Goal: Leave review/rating

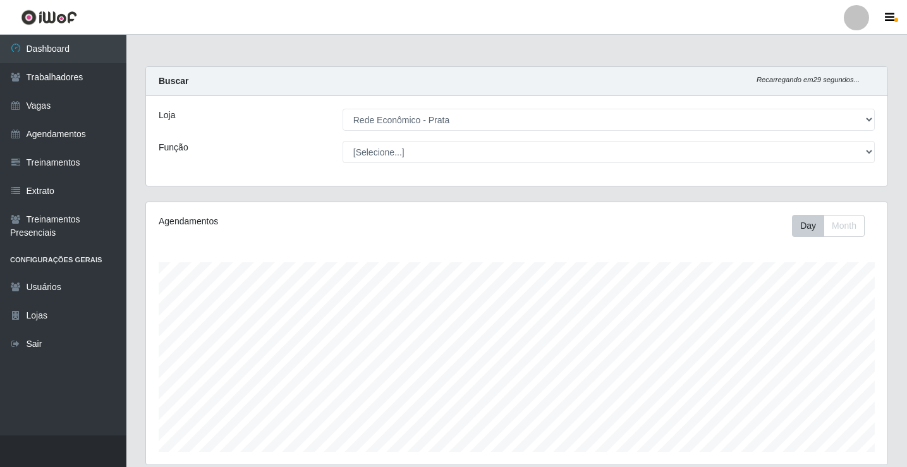
select select "192"
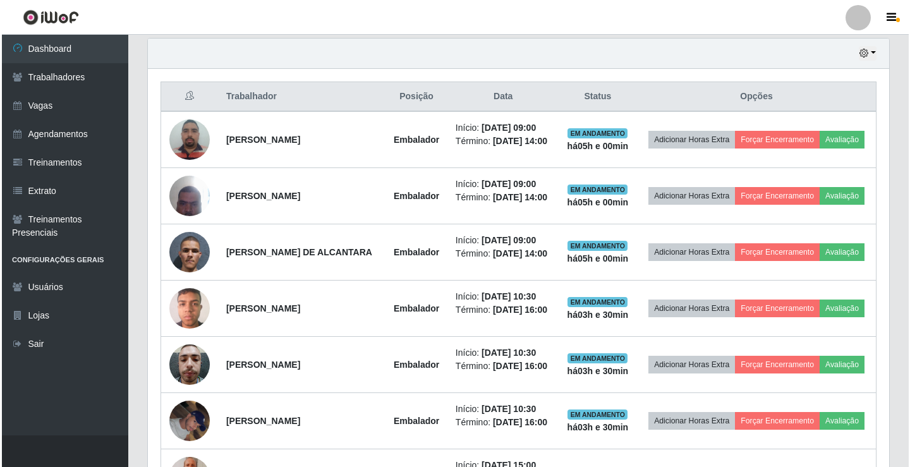
scroll to position [262, 741]
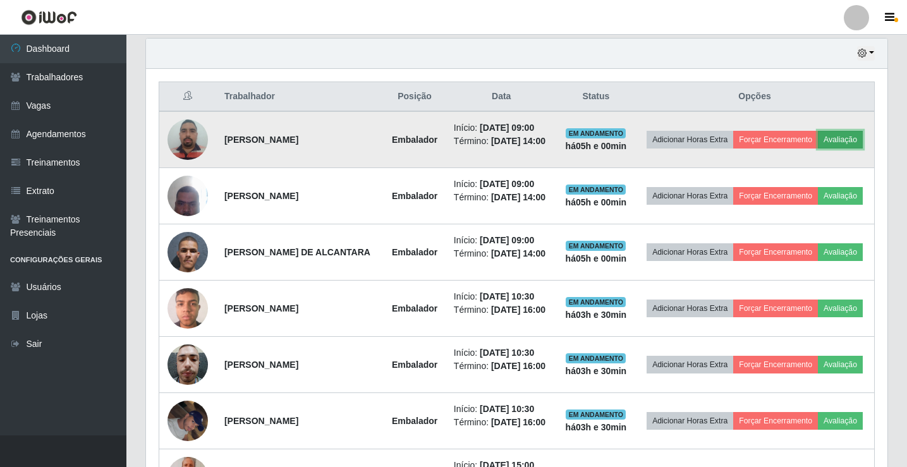
click at [818, 148] on button "Avaliação" at bounding box center [840, 140] width 45 height 18
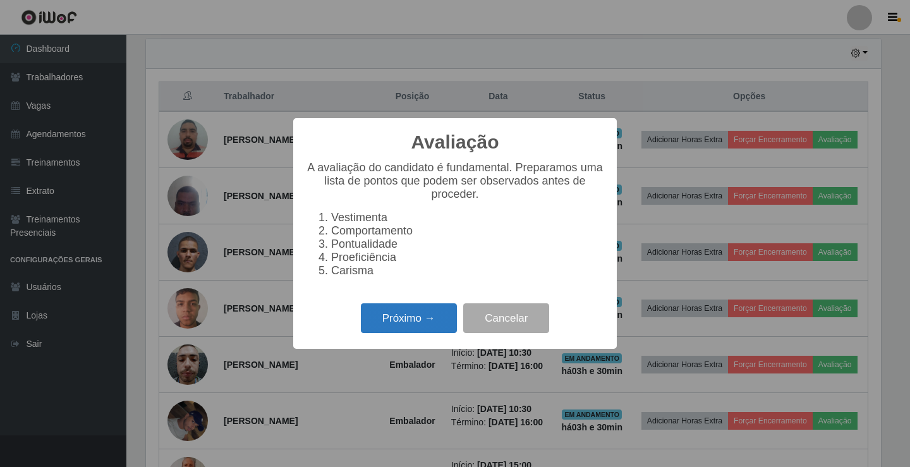
click at [414, 327] on button "Próximo →" at bounding box center [409, 318] width 96 height 30
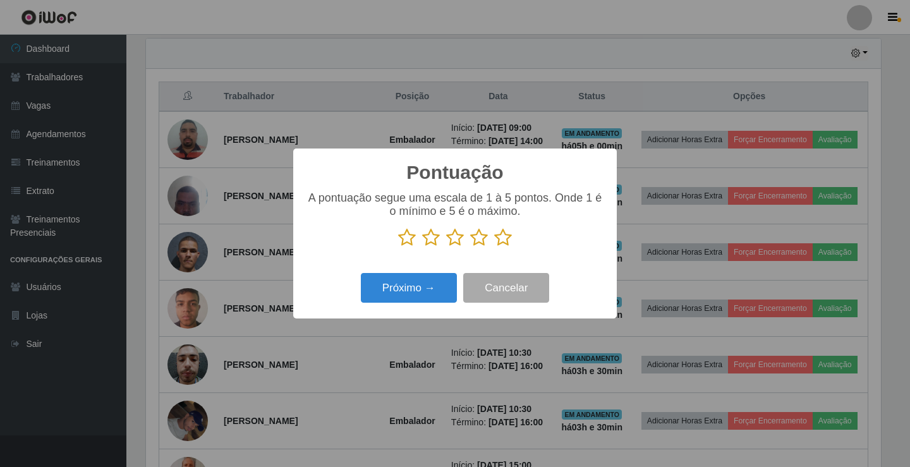
drag, startPoint x: 502, startPoint y: 239, endPoint x: 419, endPoint y: 245, distance: 83.6
click at [501, 239] on icon at bounding box center [503, 237] width 18 height 19
click at [494, 247] on input "radio" at bounding box center [494, 247] width 0 height 0
click at [404, 303] on button "Próximo →" at bounding box center [409, 288] width 96 height 30
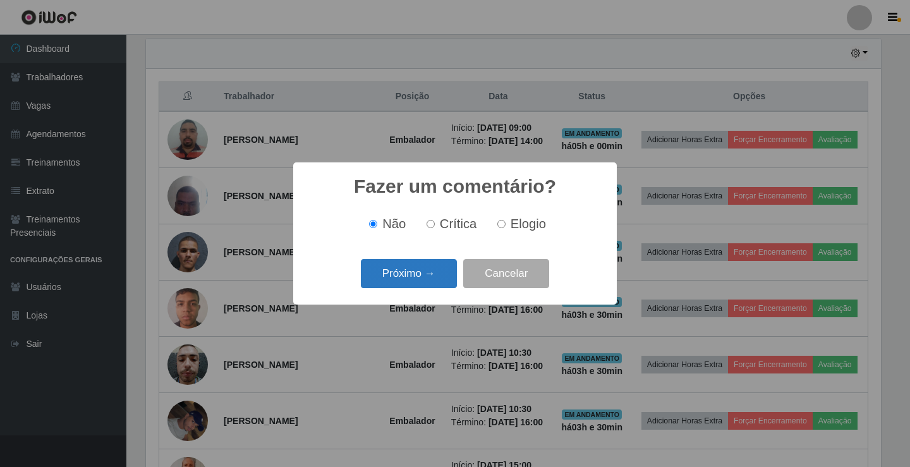
click at [413, 281] on button "Próximo →" at bounding box center [409, 274] width 96 height 30
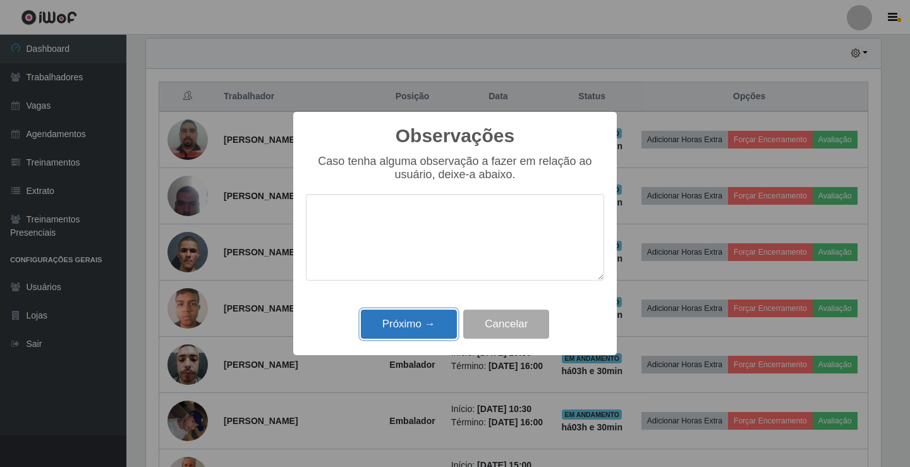
click at [432, 325] on button "Próximo →" at bounding box center [409, 325] width 96 height 30
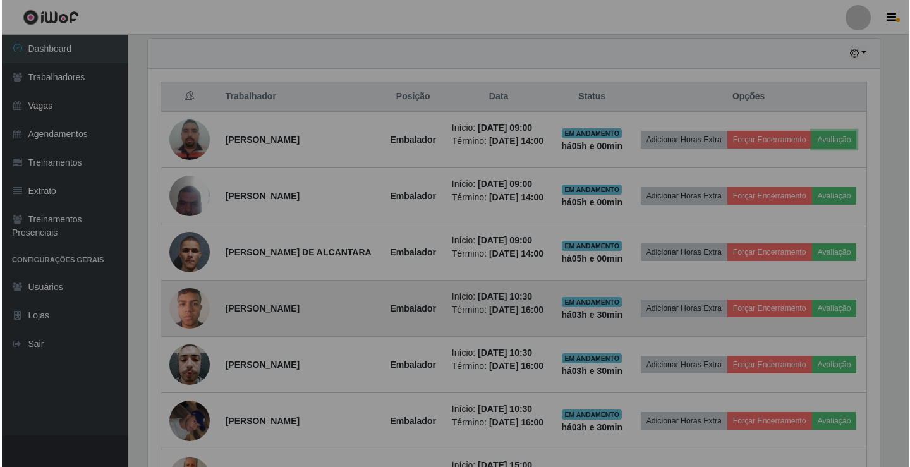
scroll to position [262, 741]
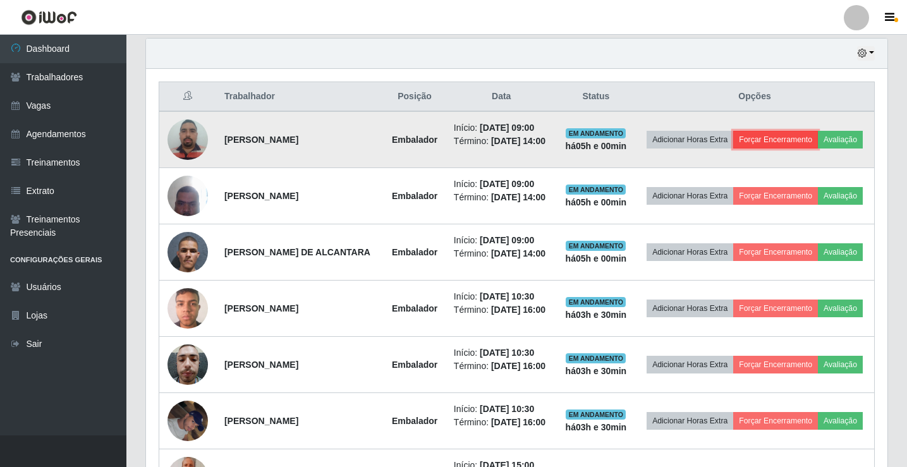
click at [803, 135] on button "Forçar Encerramento" at bounding box center [775, 140] width 85 height 18
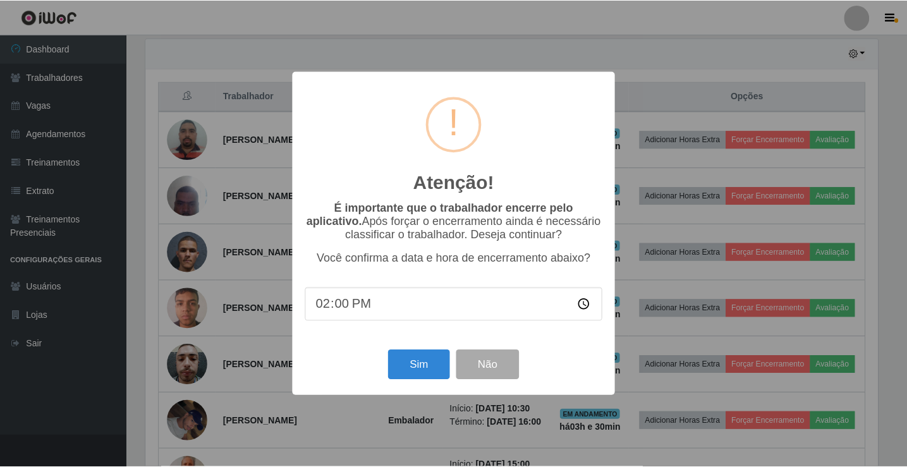
scroll to position [262, 735]
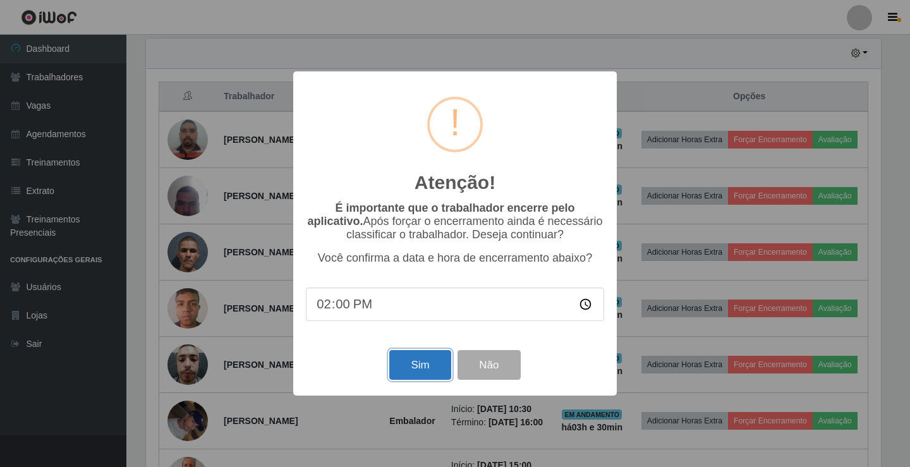
click at [420, 367] on button "Sim" at bounding box center [419, 365] width 61 height 30
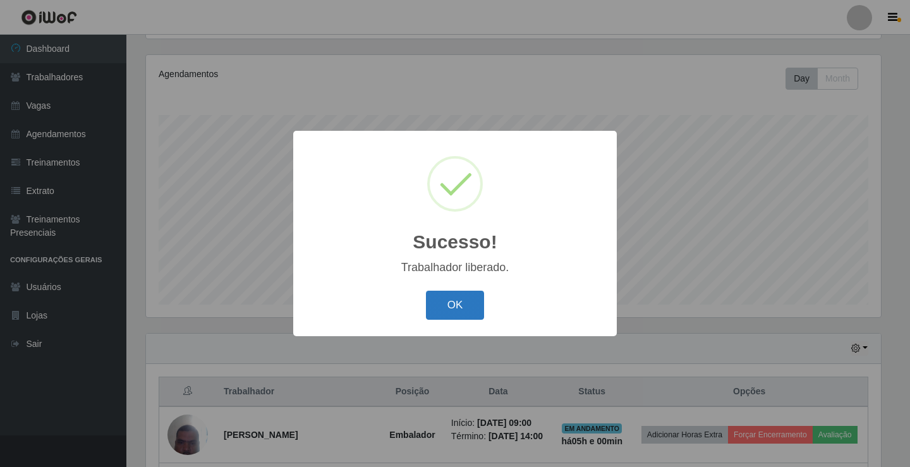
click at [460, 313] on button "OK" at bounding box center [455, 306] width 59 height 30
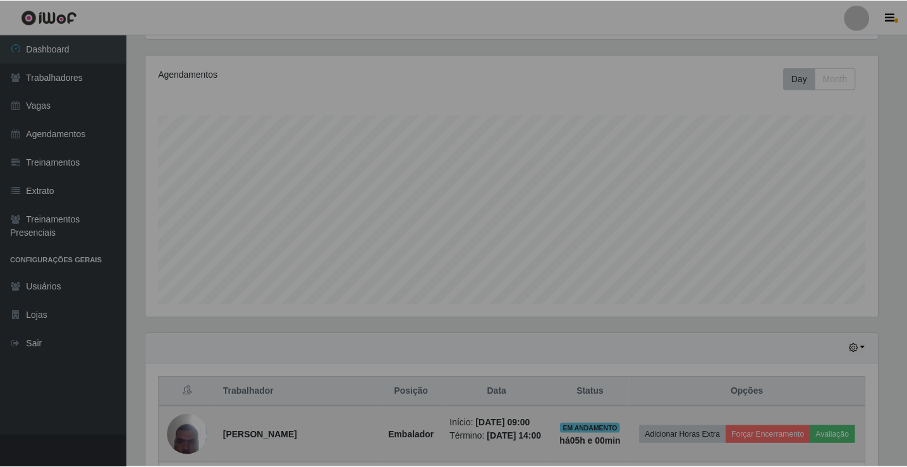
scroll to position [262, 741]
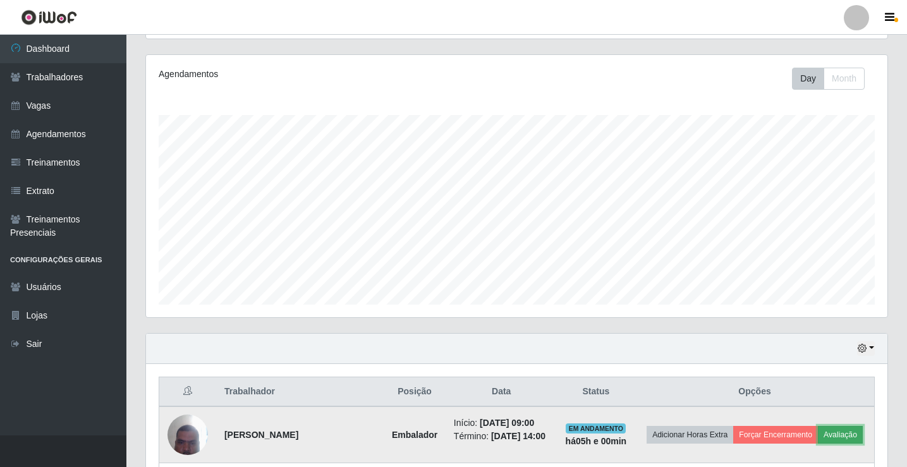
click at [818, 444] on button "Avaliação" at bounding box center [840, 435] width 45 height 18
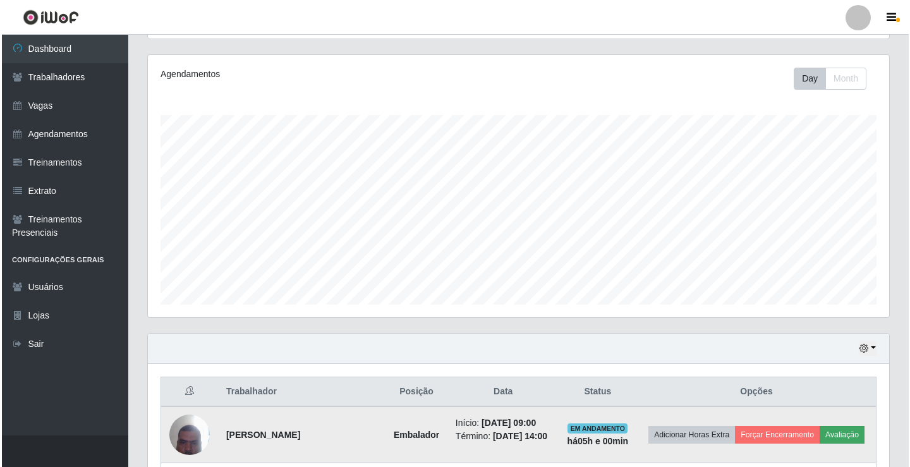
scroll to position [262, 735]
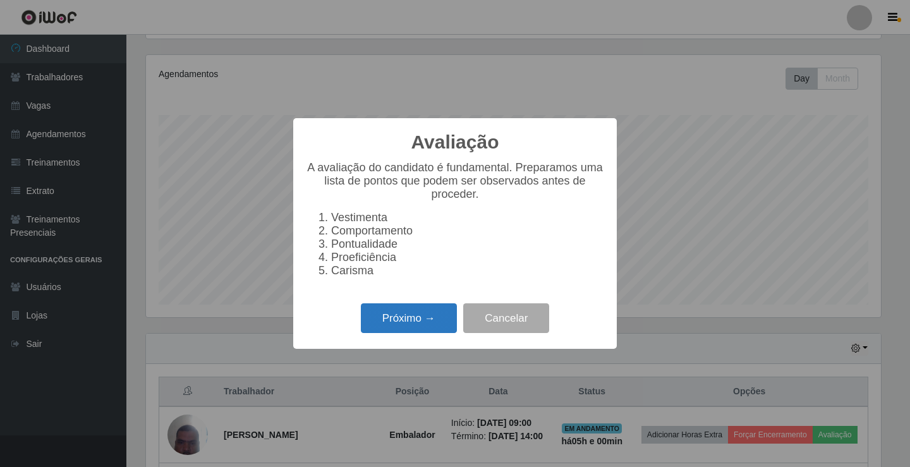
click at [424, 332] on button "Próximo →" at bounding box center [409, 318] width 96 height 30
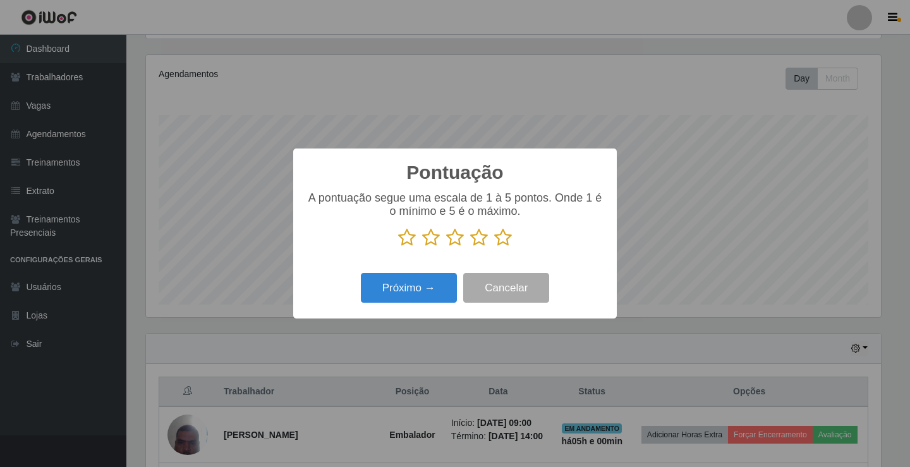
click at [508, 243] on icon at bounding box center [503, 237] width 18 height 19
click at [494, 247] on input "radio" at bounding box center [494, 247] width 0 height 0
click at [432, 294] on button "Próximo →" at bounding box center [409, 288] width 96 height 30
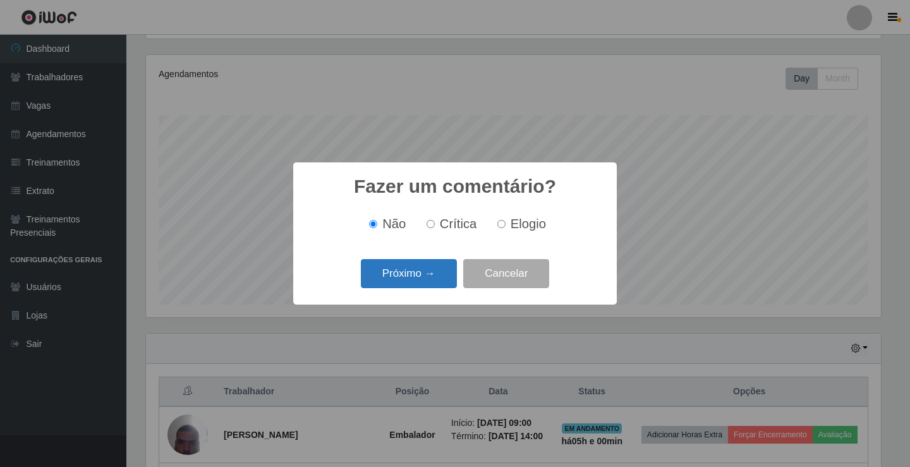
click at [425, 272] on button "Próximo →" at bounding box center [409, 274] width 96 height 30
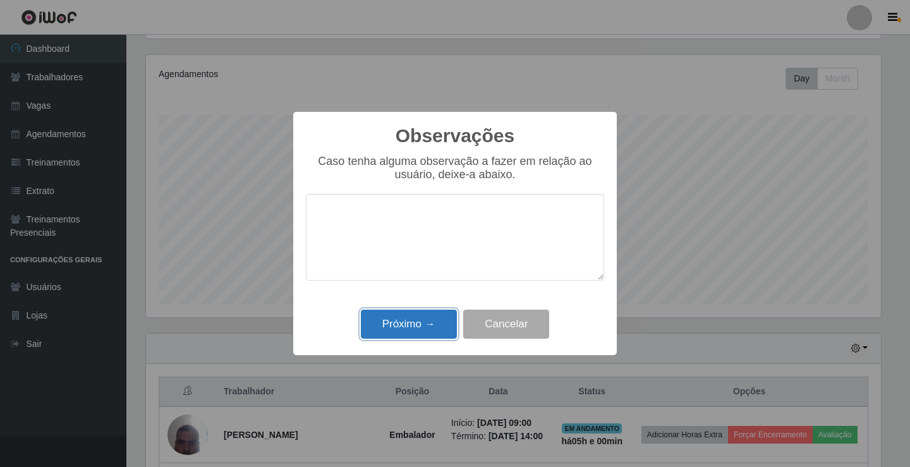
click at [430, 323] on button "Próximo →" at bounding box center [409, 325] width 96 height 30
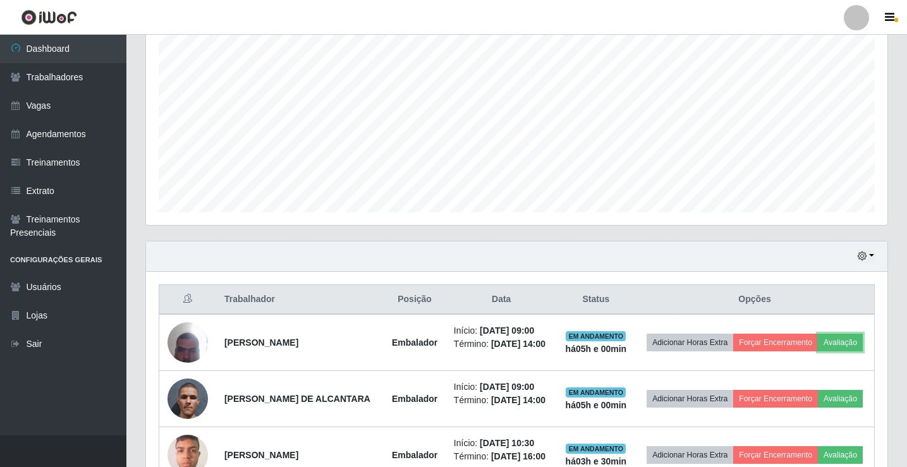
scroll to position [337, 0]
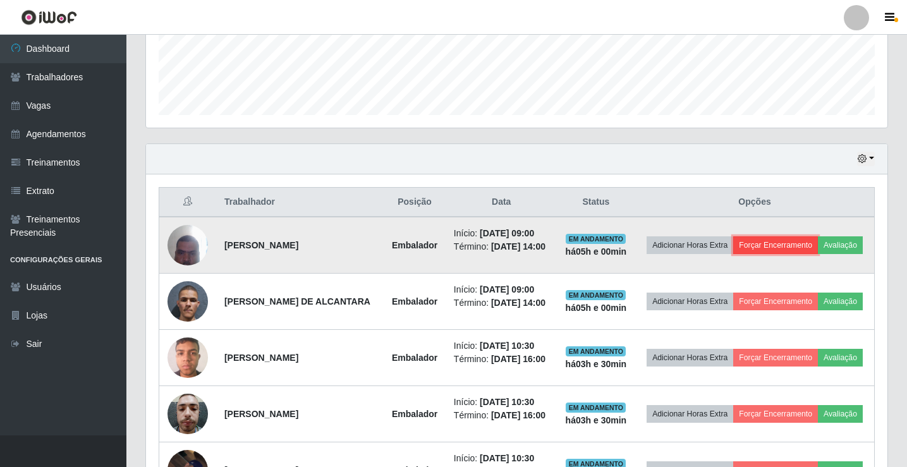
click at [801, 241] on button "Forçar Encerramento" at bounding box center [775, 245] width 85 height 18
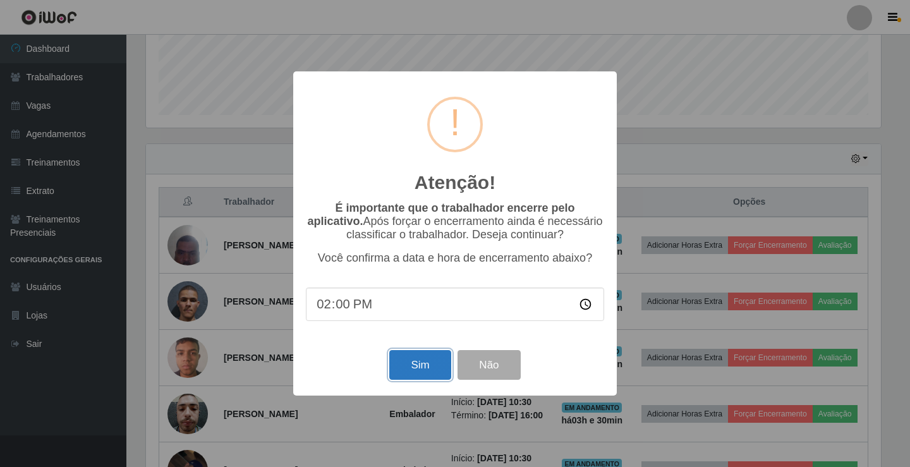
click at [406, 372] on button "Sim" at bounding box center [419, 365] width 61 height 30
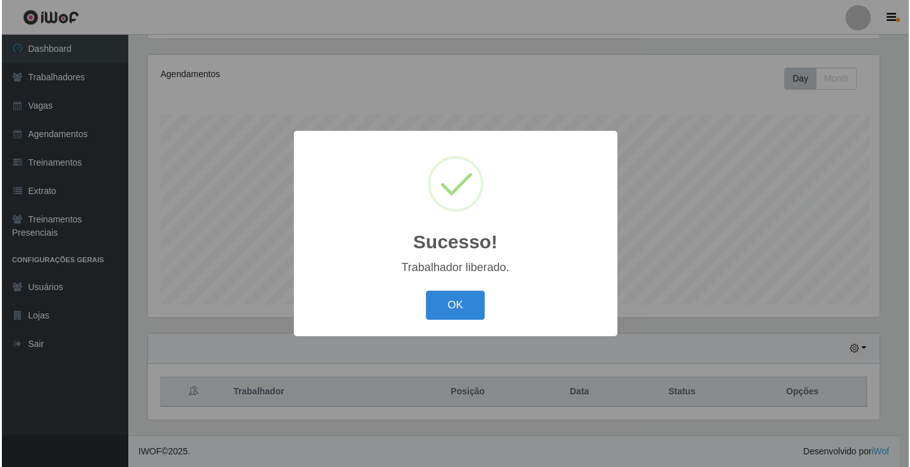
scroll to position [0, 0]
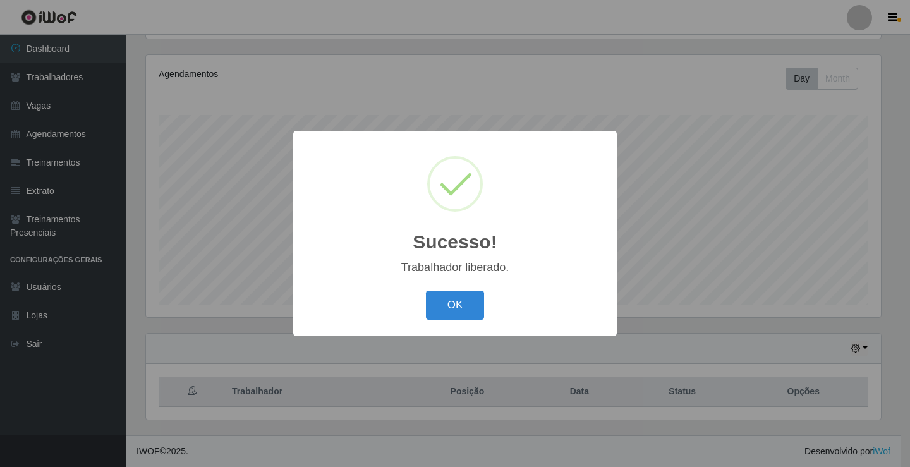
click at [426, 291] on button "OK" at bounding box center [455, 306] width 59 height 30
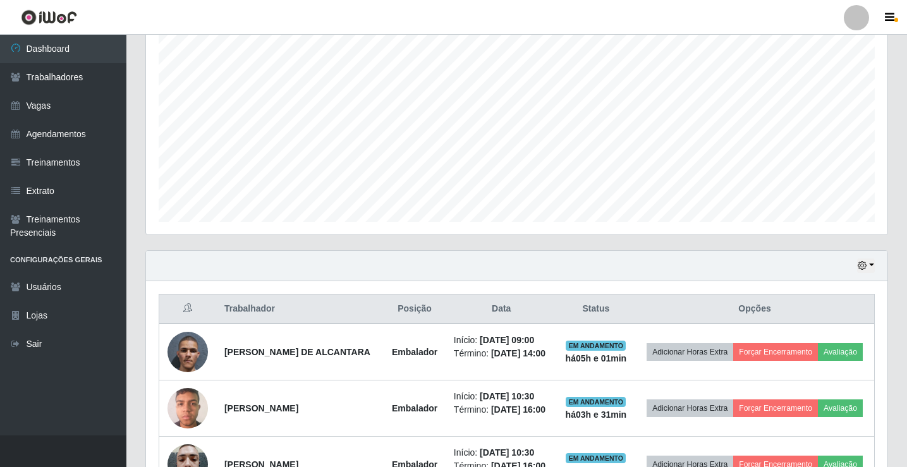
scroll to position [337, 0]
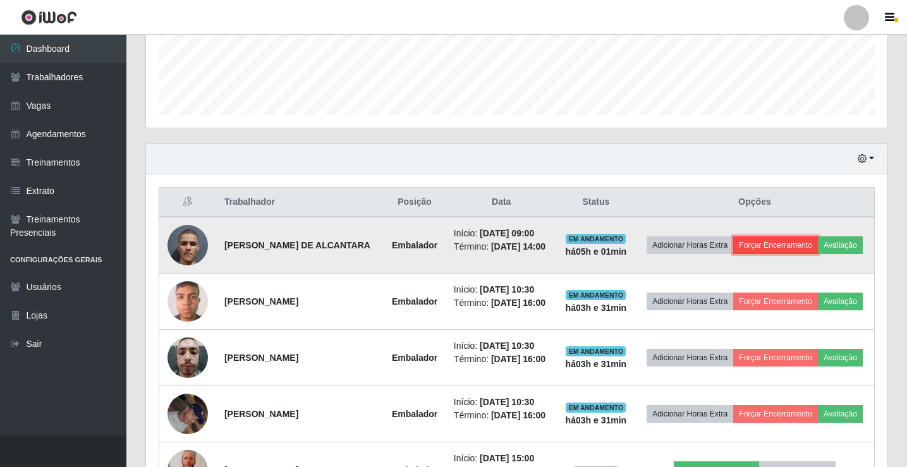
click at [815, 236] on button "Forçar Encerramento" at bounding box center [775, 245] width 85 height 18
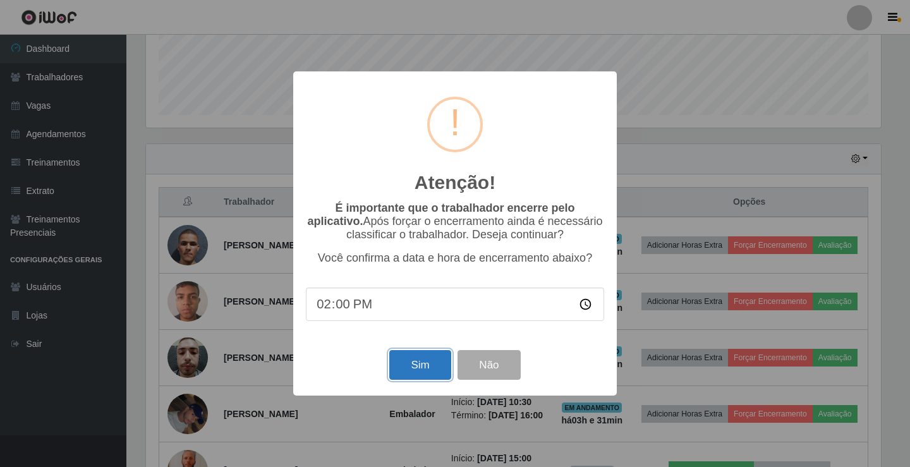
click at [413, 356] on button "Sim" at bounding box center [419, 365] width 61 height 30
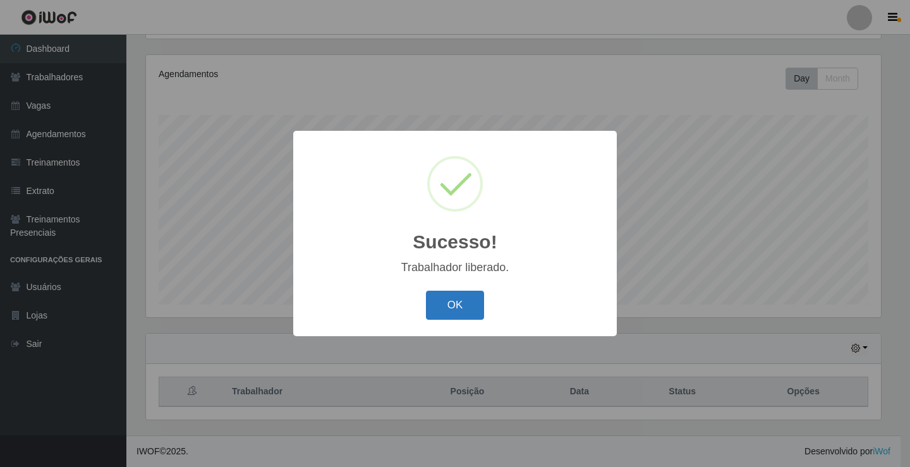
click at [434, 319] on button "OK" at bounding box center [455, 306] width 59 height 30
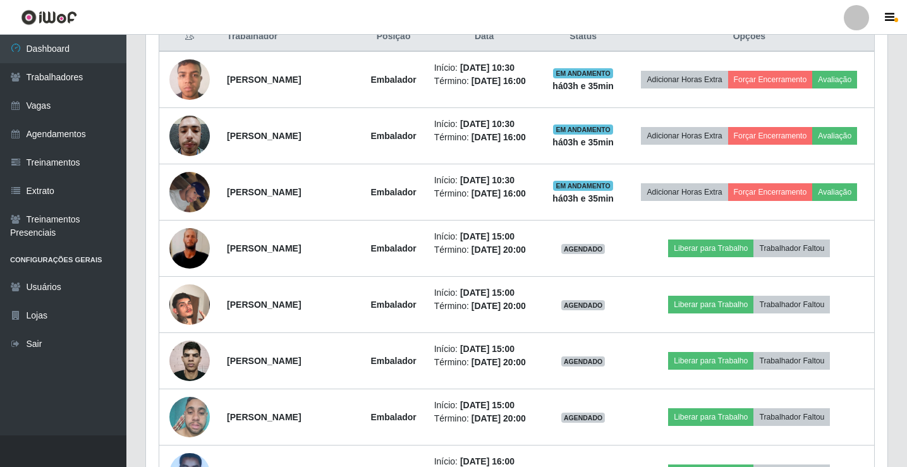
scroll to position [526, 0]
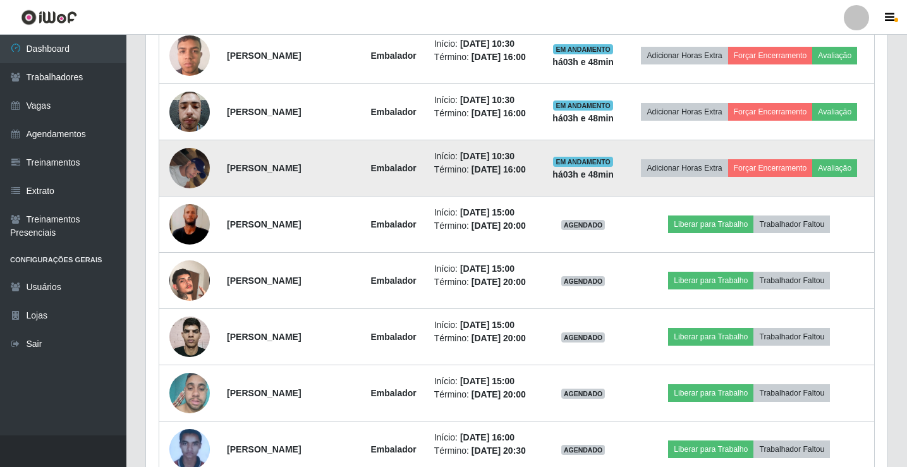
click at [712, 152] on td "Adicionar Horas Extra Forçar Encerramento Avaliação" at bounding box center [749, 168] width 250 height 56
drag, startPoint x: 712, startPoint y: 152, endPoint x: 701, endPoint y: 143, distance: 14.4
click at [710, 152] on td "Adicionar Horas Extra Forçar Encerramento Avaliação" at bounding box center [749, 168] width 250 height 56
